Goal: Task Accomplishment & Management: Use online tool/utility

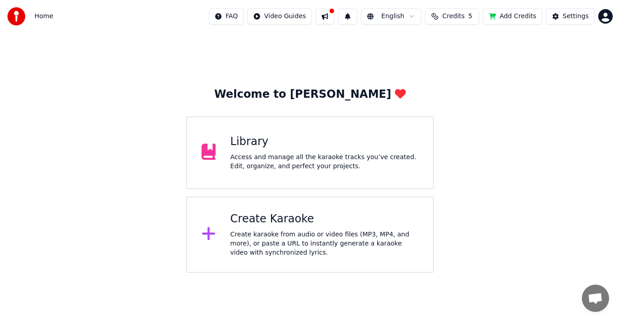
click at [315, 142] on div "Library" at bounding box center [324, 141] width 188 height 15
click at [272, 230] on div "Create karaoke from audio or video files (MP3, MP4, and more), or paste a URL t…" at bounding box center [324, 243] width 188 height 27
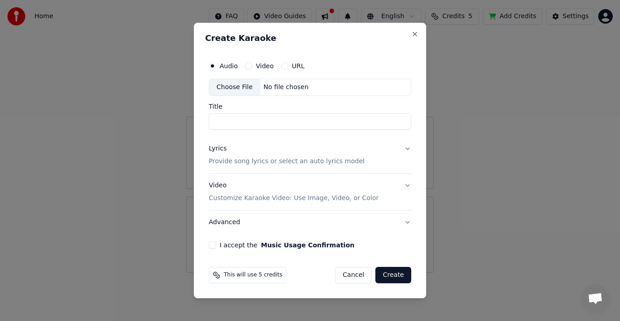
click at [243, 91] on div "Choose File" at bounding box center [234, 87] width 51 height 16
click at [243, 87] on div "Choose File" at bounding box center [234, 87] width 51 height 16
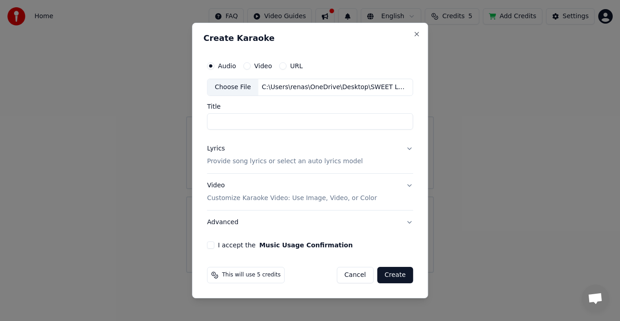
type input "**********"
click at [408, 147] on button "Lyrics Provide song lyrics or select an auto lyrics model" at bounding box center [310, 155] width 206 height 36
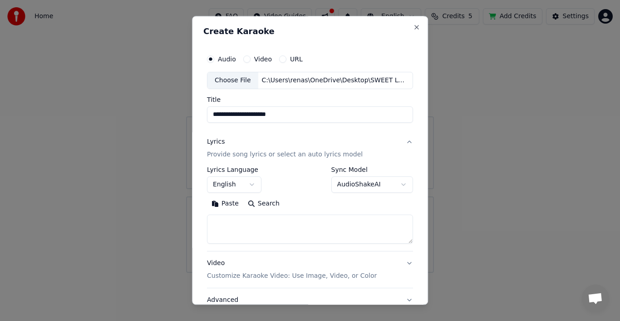
click at [228, 203] on button "Paste" at bounding box center [225, 203] width 36 height 15
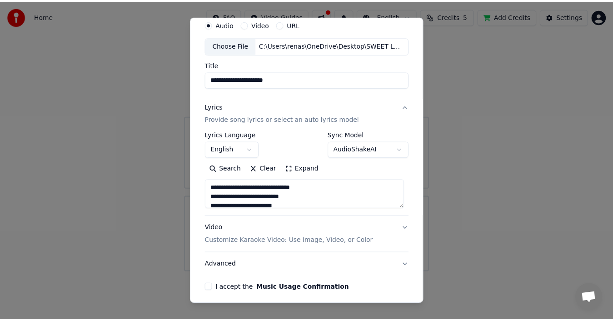
scroll to position [70, 0]
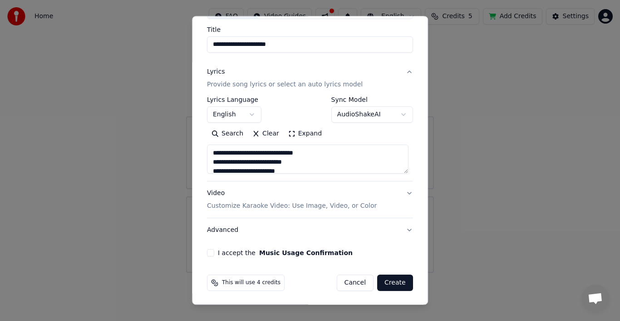
click at [209, 250] on button "I accept the Music Usage Confirmation" at bounding box center [210, 252] width 7 height 7
click at [392, 282] on button "Create" at bounding box center [395, 282] width 36 height 16
type textarea "**********"
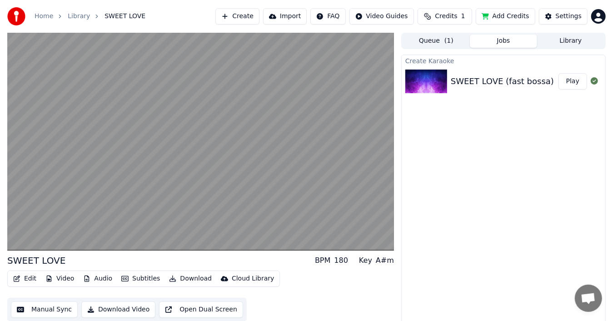
click at [312, 293] on div "Edit Video Audio Subtitles Download Cloud Library Manual Sync Download Video Op…" at bounding box center [200, 295] width 386 height 51
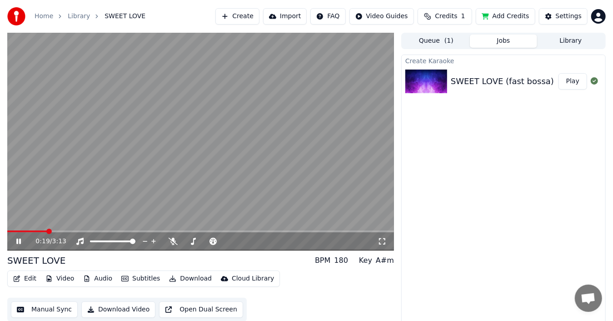
click at [312, 192] on video at bounding box center [200, 142] width 386 height 218
drag, startPoint x: 55, startPoint y: 229, endPoint x: 0, endPoint y: 233, distance: 55.5
click at [0, 233] on div "0:20 / 3:13 SWEET LOVE BPM 180 Key A#m Edit Video Audio Subtitles Download Clou…" at bounding box center [306, 180] width 613 height 294
click at [7, 228] on span at bounding box center [9, 230] width 5 height 5
click at [20, 238] on icon at bounding box center [25, 241] width 21 height 7
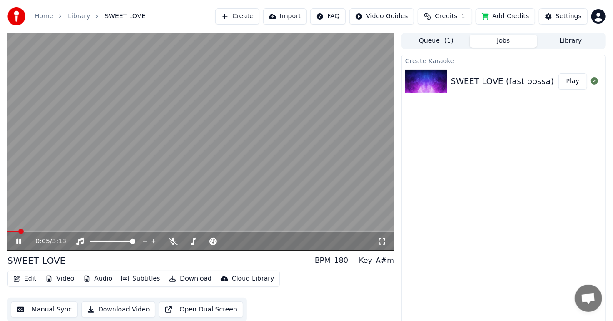
click at [385, 239] on icon at bounding box center [382, 241] width 6 height 6
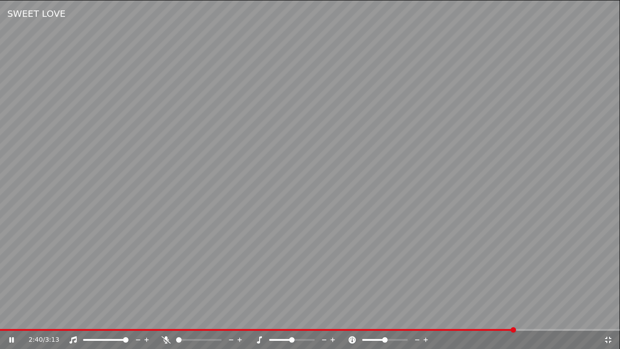
drag, startPoint x: 568, startPoint y: 244, endPoint x: 564, endPoint y: 236, distance: 9.1
click at [568, 243] on video at bounding box center [310, 174] width 620 height 349
click at [608, 320] on icon at bounding box center [608, 339] width 9 height 7
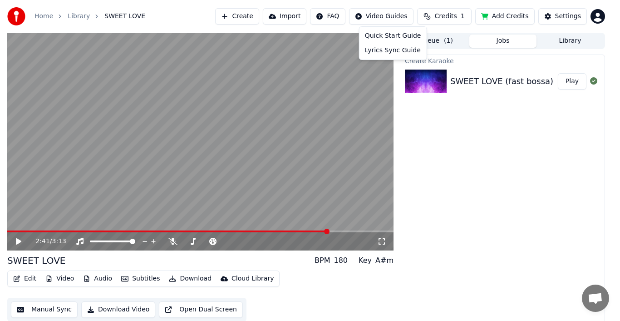
click at [397, 15] on html "Home Library SWEET LOVE Create Import FAQ Video Guides Credits 1 Add Credits Se…" at bounding box center [310, 160] width 620 height 321
click at [392, 33] on div "Quick Start Guide" at bounding box center [394, 36] width 64 height 15
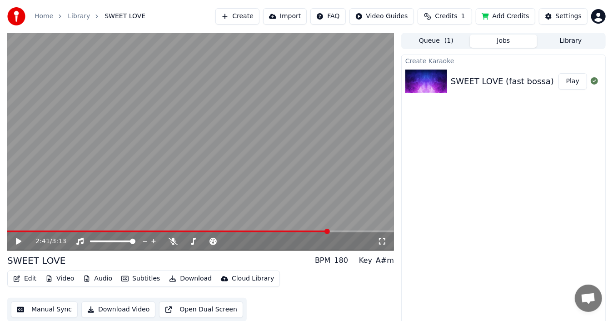
click at [189, 278] on button "Download" at bounding box center [190, 278] width 50 height 13
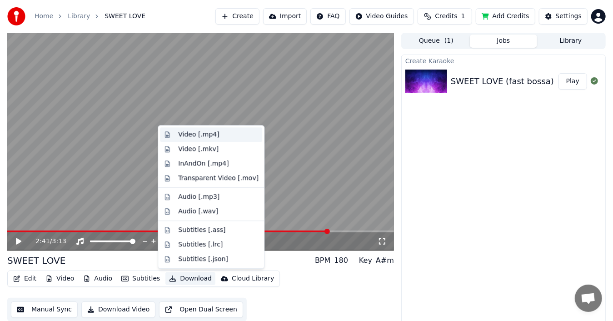
click at [197, 134] on div "Video [.mp4]" at bounding box center [198, 134] width 41 height 9
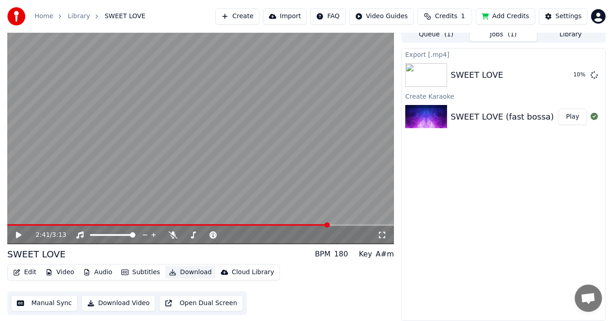
scroll to position [6, 0]
drag, startPoint x: 379, startPoint y: 253, endPoint x: 395, endPoint y: 253, distance: 15.9
click at [395, 253] on div "2:41 / 3:13 SWEET LOVE BPM 180 Key A#m Edit Video Audio Subtitles Download Clou…" at bounding box center [306, 173] width 613 height 294
click at [432, 255] on div "Export [.mp4] SWEET LOVE 27 % Create Karaoke SWEET LOVE (fast bossa) Play" at bounding box center [503, 184] width 204 height 272
